Goal: Transaction & Acquisition: Obtain resource

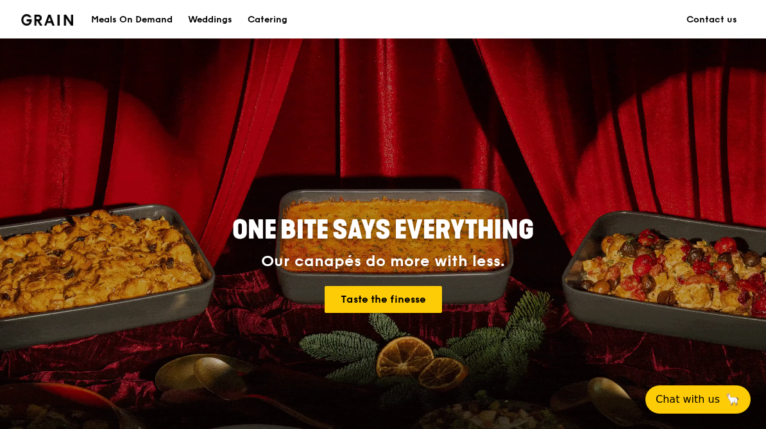
scroll to position [13, 0]
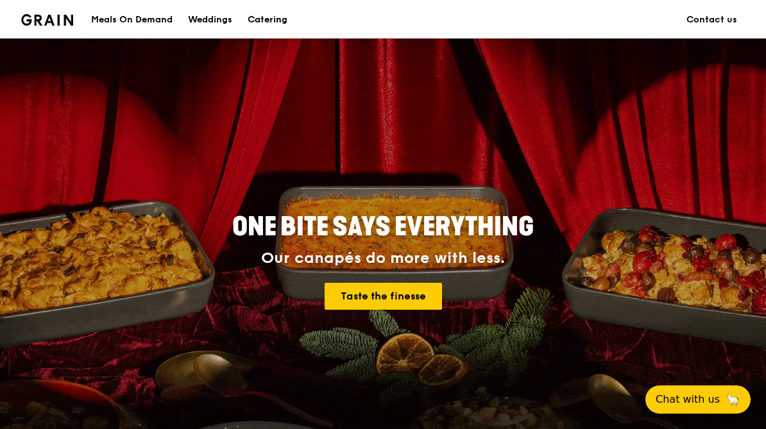
click at [266, 19] on div "Catering" at bounding box center [268, 20] width 40 height 38
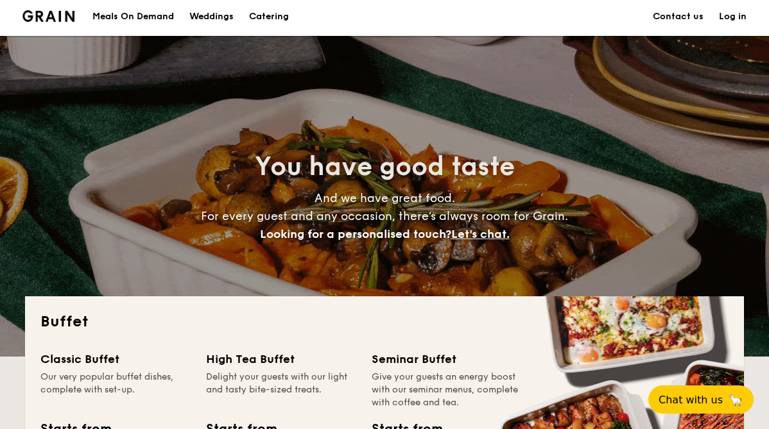
scroll to position [6, 0]
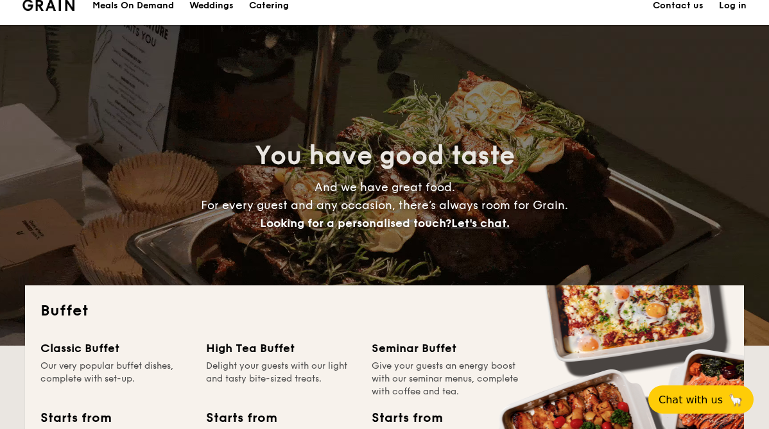
click at [267, 241] on div "You have good taste And we have great food. For every guest and any occasion, t…" at bounding box center [384, 185] width 719 height 321
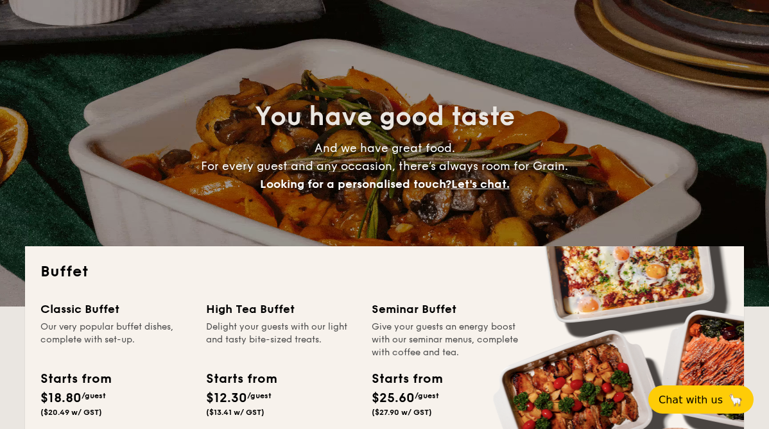
click at [267, 241] on div "You have good taste And we have great food. For every guest and any occasion, t…" at bounding box center [384, 146] width 719 height 321
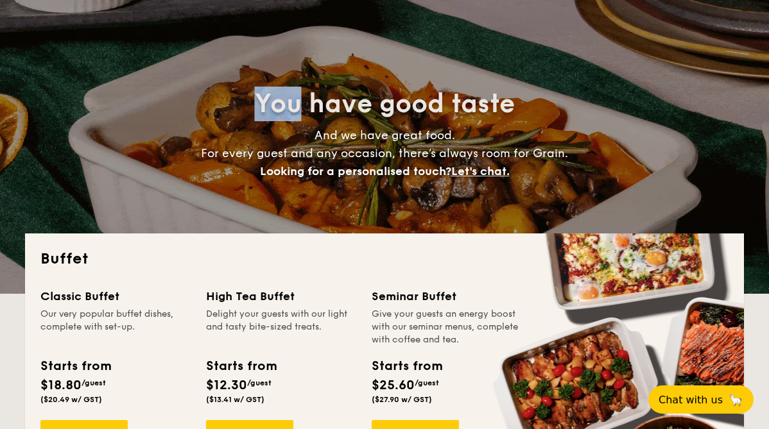
click at [267, 241] on div "Buffet Classic Buffet Our very popular buffet dishes, complete with set-up. Sta…" at bounding box center [384, 370] width 719 height 273
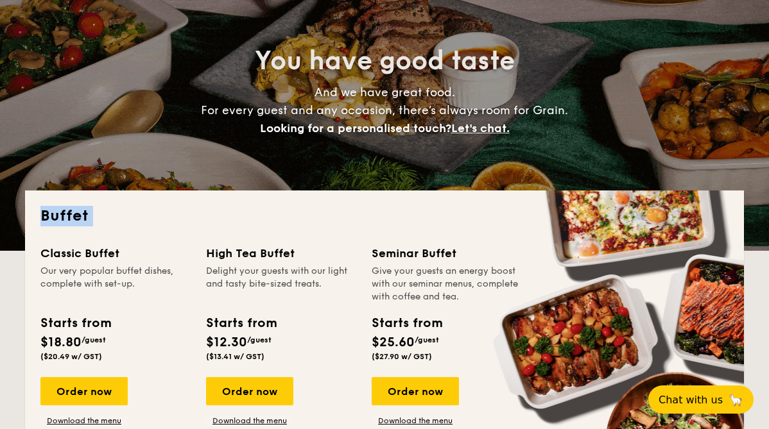
click at [267, 241] on div "Buffet Classic Buffet Our very popular buffet dishes, complete with set-up. Sta…" at bounding box center [384, 327] width 719 height 273
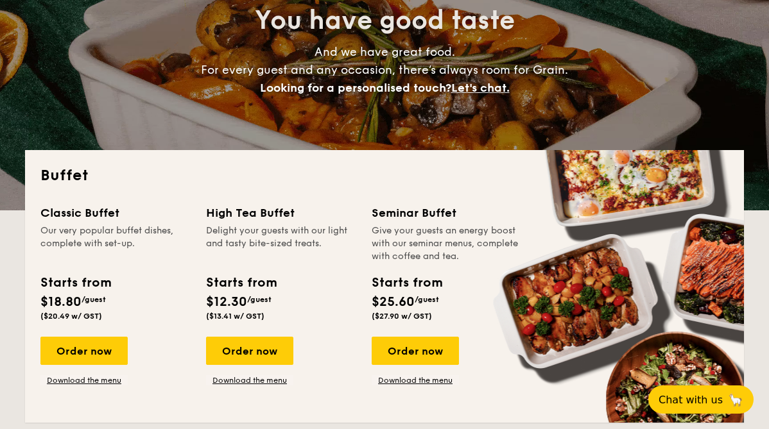
scroll to position [161, 0]
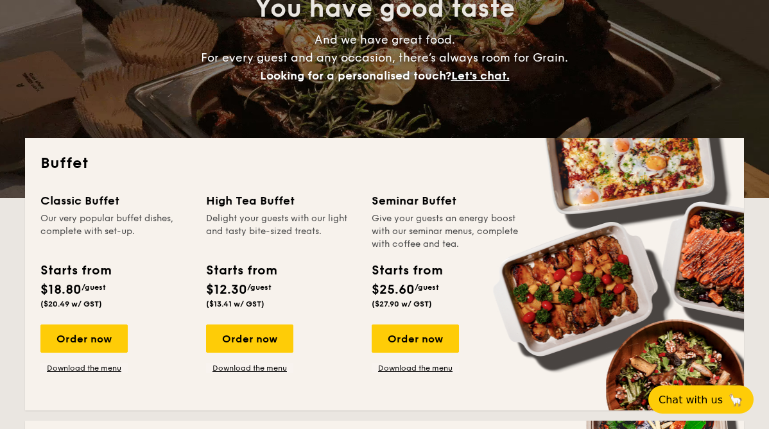
click at [265, 232] on div "Delight your guests with our light and tasty bite-sized treats." at bounding box center [281, 231] width 150 height 38
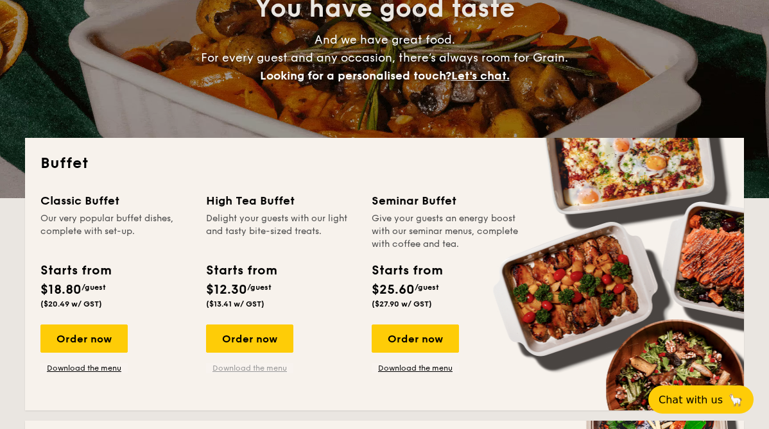
click at [239, 370] on link "Download the menu" at bounding box center [249, 368] width 87 height 10
